Goal: Find specific page/section: Find specific page/section

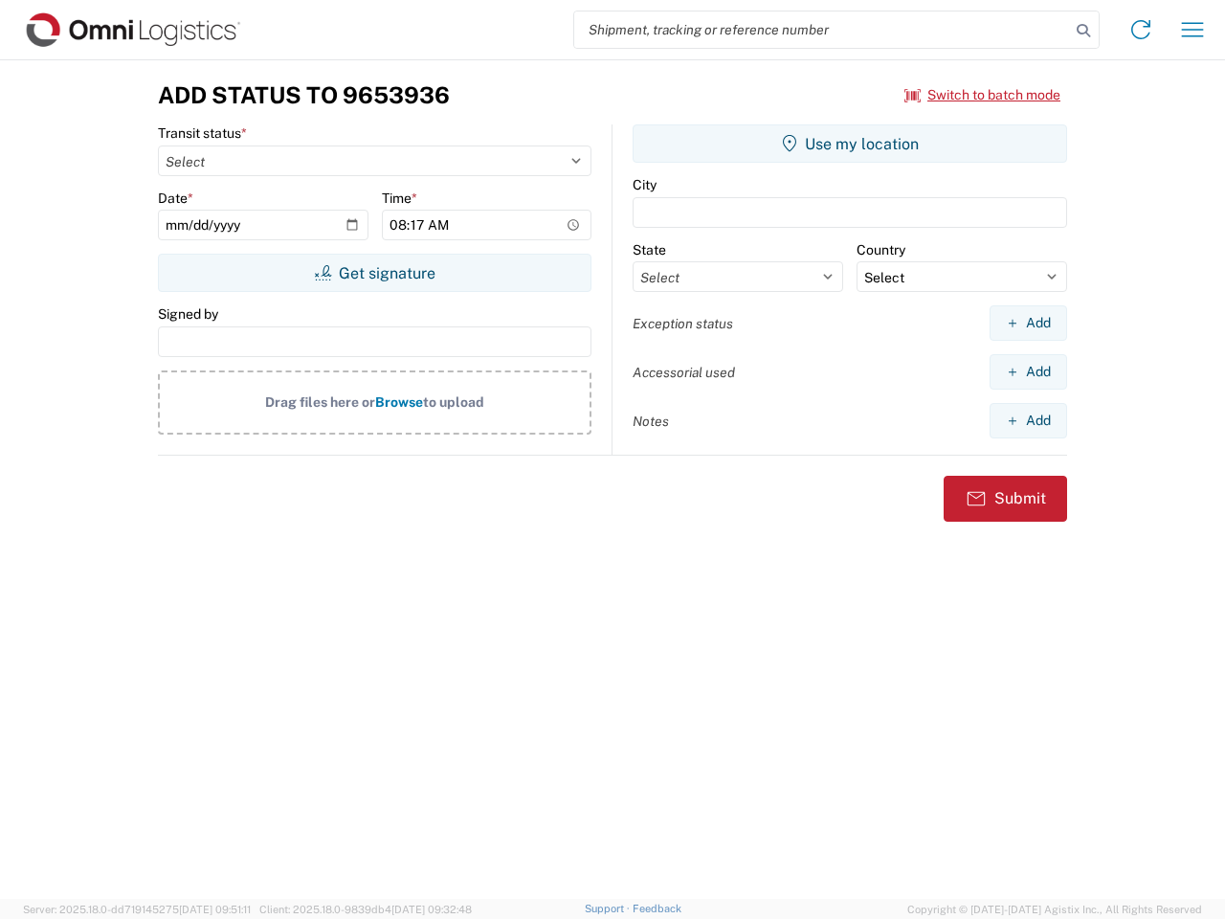
click at [822, 30] on input "search" at bounding box center [822, 29] width 496 height 36
click at [1084, 31] on icon at bounding box center [1083, 30] width 27 height 27
click at [1141, 30] on icon at bounding box center [1141, 29] width 31 height 31
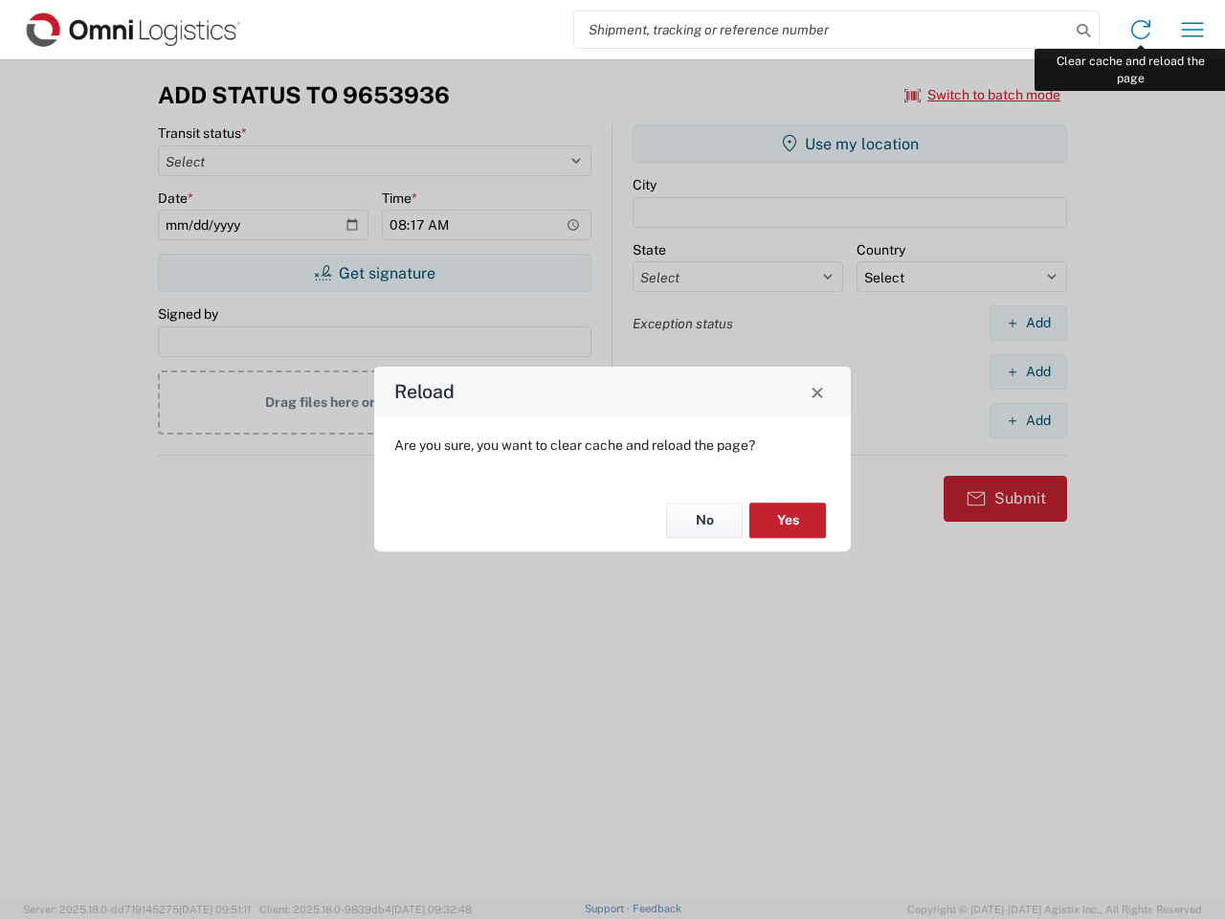
click at [1193, 30] on div "Reload Are you sure, you want to clear cache and reload the page? No Yes" at bounding box center [612, 459] width 1225 height 919
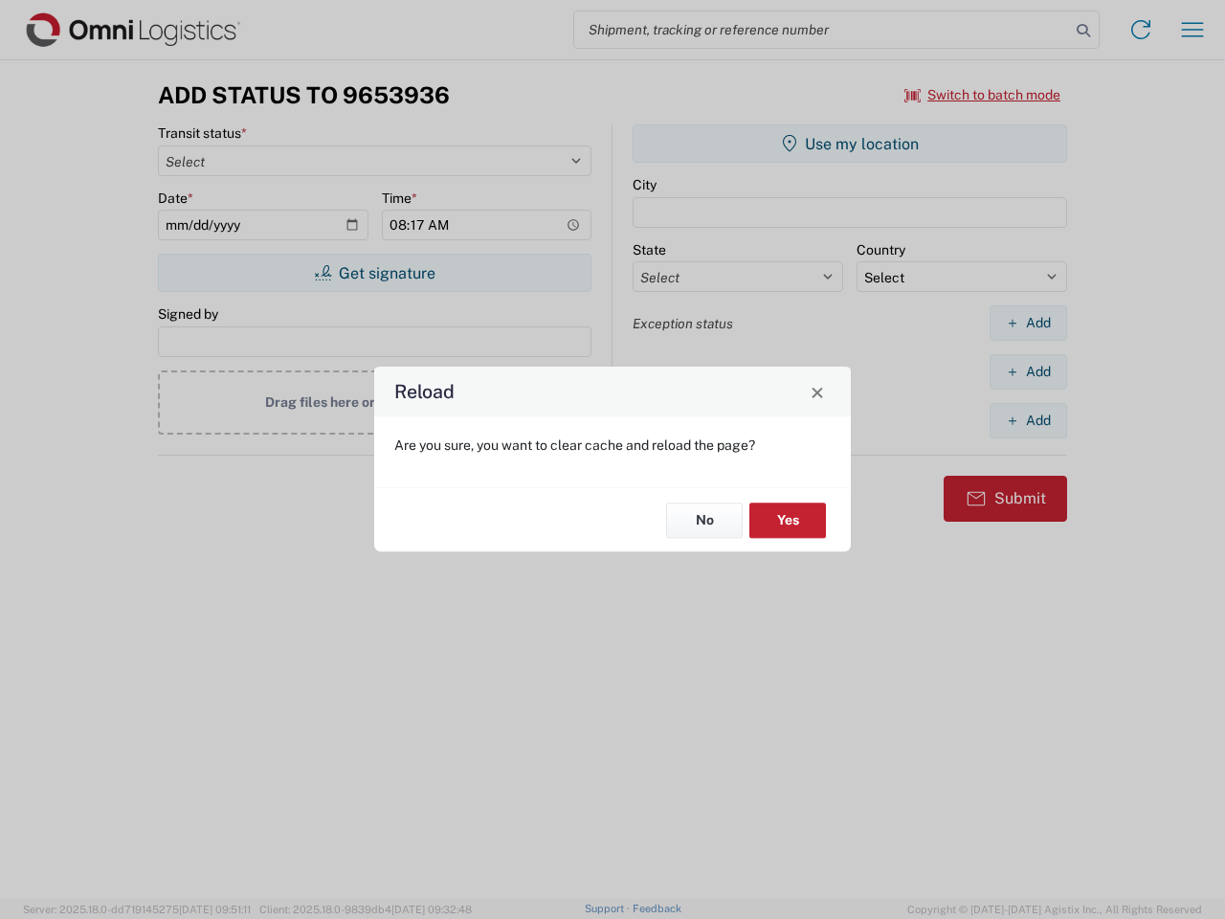
click at [983, 95] on div "Reload Are you sure, you want to clear cache and reload the page? No Yes" at bounding box center [612, 459] width 1225 height 919
click at [374, 273] on div "Reload Are you sure, you want to clear cache and reload the page? No Yes" at bounding box center [612, 459] width 1225 height 919
click at [850, 144] on div "Reload Are you sure, you want to clear cache and reload the page? No Yes" at bounding box center [612, 459] width 1225 height 919
click at [1028, 323] on div "Reload Are you sure, you want to clear cache and reload the page? No Yes" at bounding box center [612, 459] width 1225 height 919
click at [1028, 371] on div "Reload Are you sure, you want to clear cache and reload the page? No Yes" at bounding box center [612, 459] width 1225 height 919
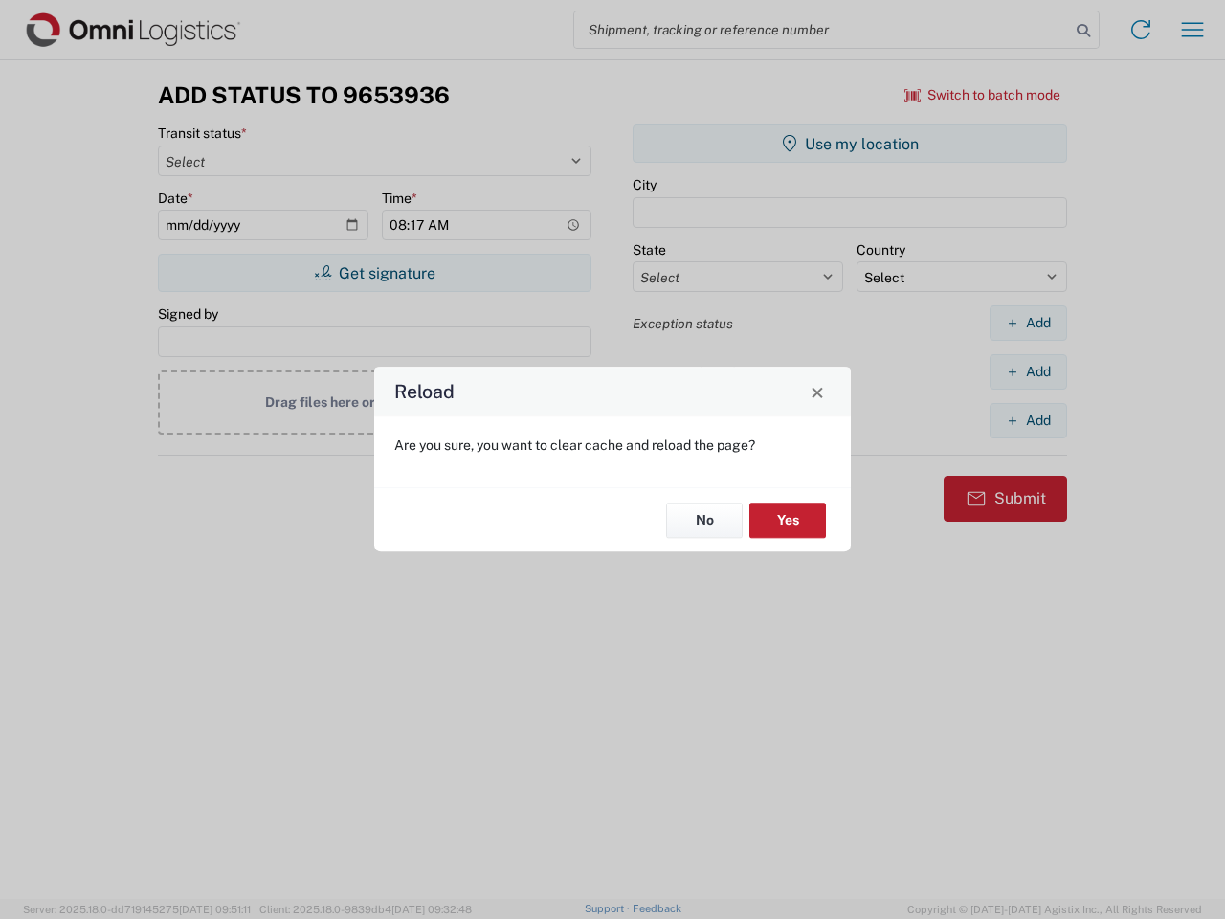
click at [1028, 420] on div "Reload Are you sure, you want to clear cache and reload the page? No Yes" at bounding box center [612, 459] width 1225 height 919
